Goal: Task Accomplishment & Management: Manage account settings

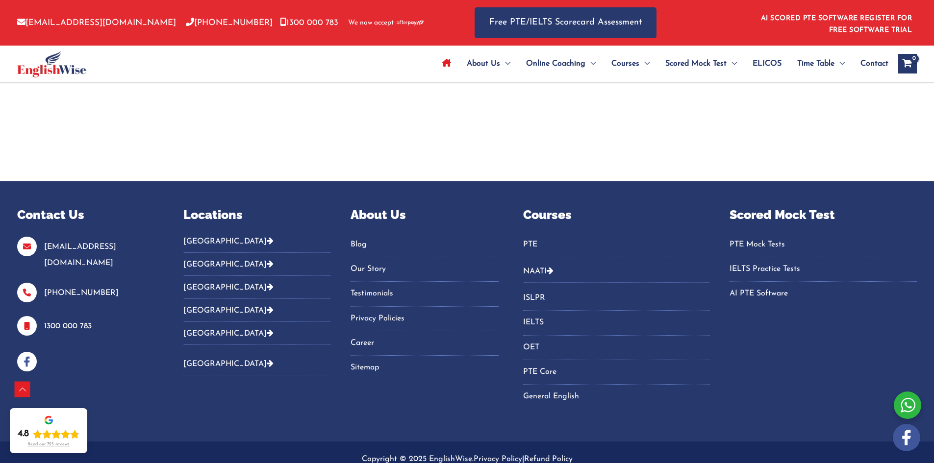
scroll to position [3348, 0]
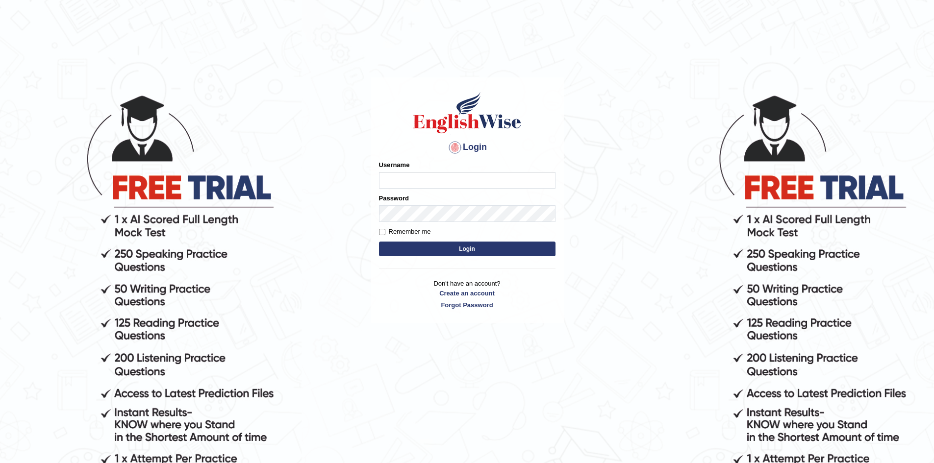
click at [418, 176] on input "Username" at bounding box center [467, 180] width 176 height 17
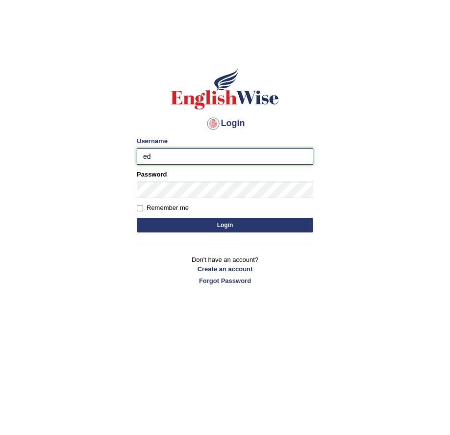
click at [178, 158] on input "ed" at bounding box center [225, 156] width 176 height 17
type input "eduvisionglobal"
click at [137, 207] on input "Remember me" at bounding box center [140, 208] width 6 height 6
checkbox input "true"
click at [188, 228] on button "Login" at bounding box center [225, 225] width 176 height 15
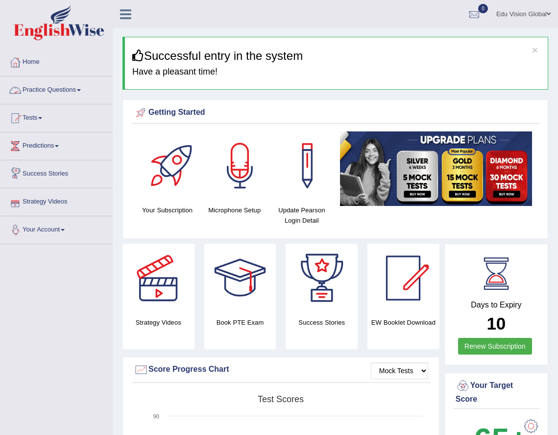
click at [60, 227] on link "Your Account" at bounding box center [56, 228] width 112 height 25
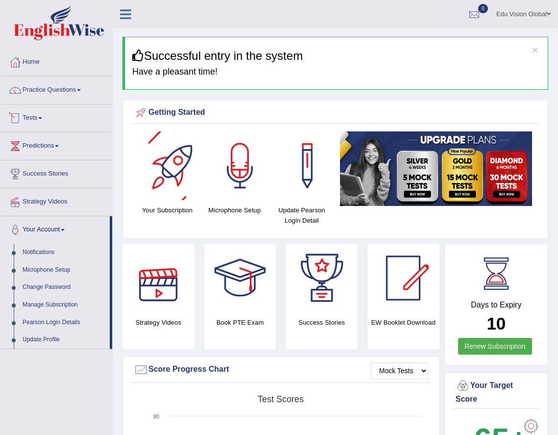
click at [55, 89] on link "Practice Questions" at bounding box center [56, 88] width 112 height 25
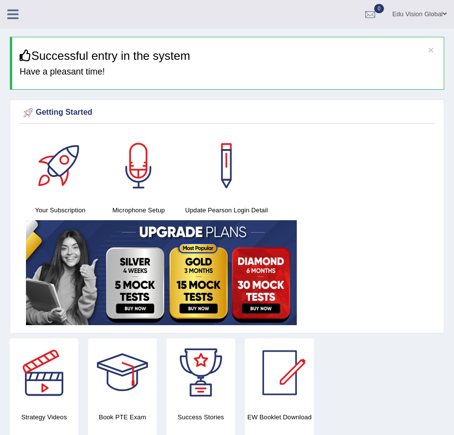
click at [430, 10] on link "Edu Vision Global" at bounding box center [419, 12] width 69 height 25
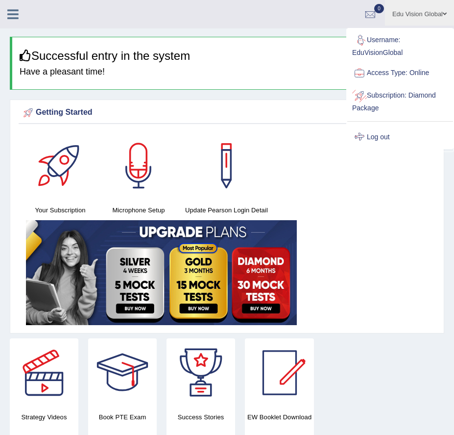
click at [375, 131] on link "Log out" at bounding box center [400, 137] width 106 height 23
